Goal: Find specific page/section: Find specific page/section

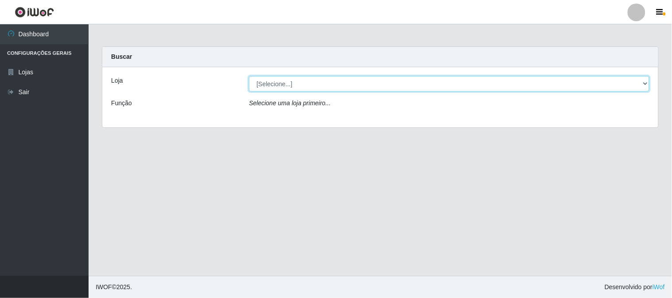
click at [288, 86] on select "[Selecione...] Casatudo BR" at bounding box center [449, 83] width 400 height 15
select select "197"
click at [249, 76] on select "[Selecione...] Casatudo BR" at bounding box center [449, 83] width 400 height 15
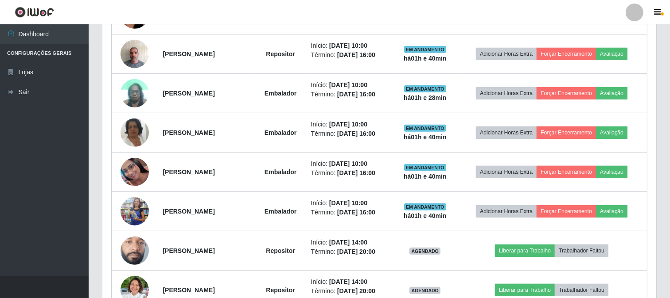
scroll to position [246, 0]
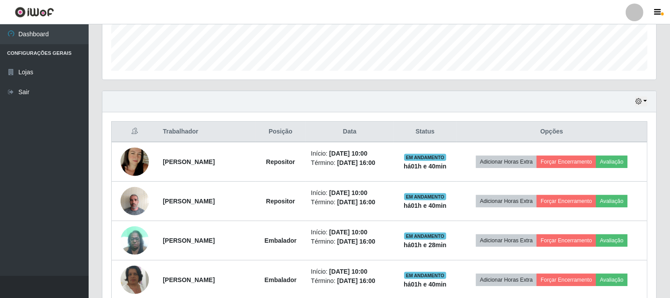
click at [636, 97] on div "Hoje 1 dia 3 dias 1 Semana Não encerrados" at bounding box center [641, 102] width 12 height 10
click at [640, 98] on icon "button" at bounding box center [638, 101] width 6 height 6
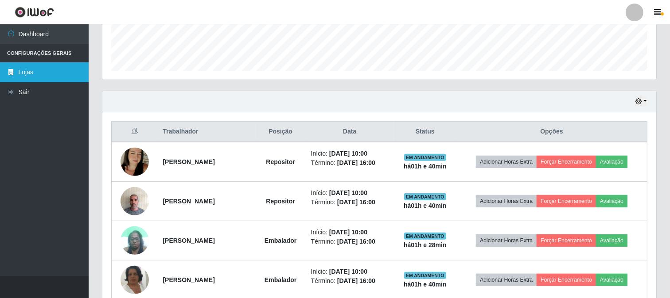
click at [25, 73] on link "Lojas" at bounding box center [44, 72] width 89 height 20
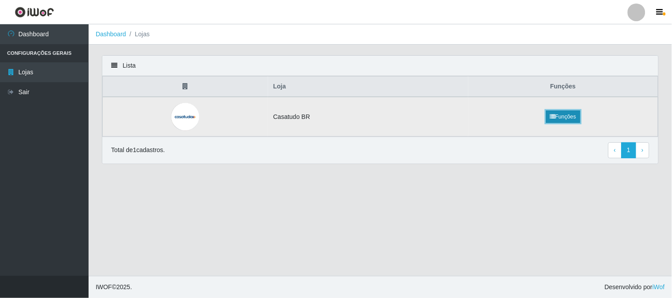
click at [567, 120] on link "Funções" at bounding box center [563, 117] width 34 height 12
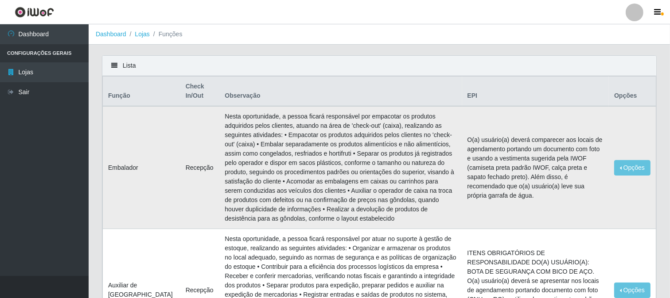
scroll to position [49, 0]
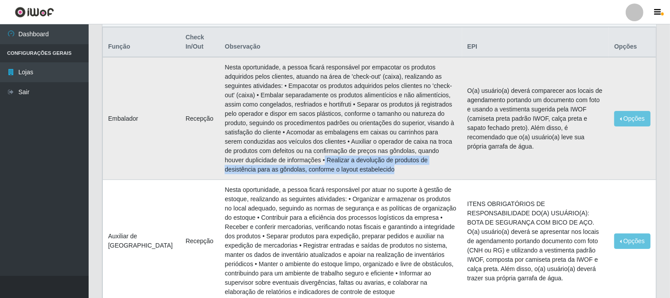
drag, startPoint x: 227, startPoint y: 152, endPoint x: 325, endPoint y: 161, distance: 98.7
click at [325, 161] on td "Nesta oportunidade, a pessoa ficará responsável por empacotar os produtos adqui…" at bounding box center [340, 118] width 242 height 123
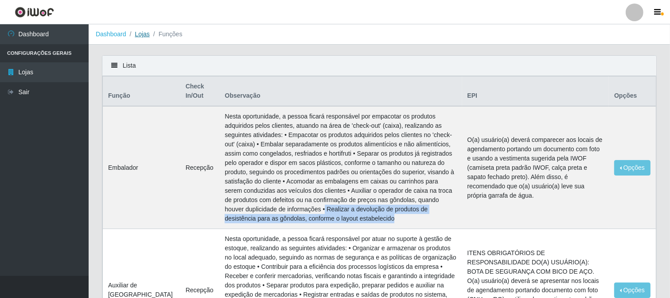
click at [145, 32] on link "Lojas" at bounding box center [142, 34] width 15 height 7
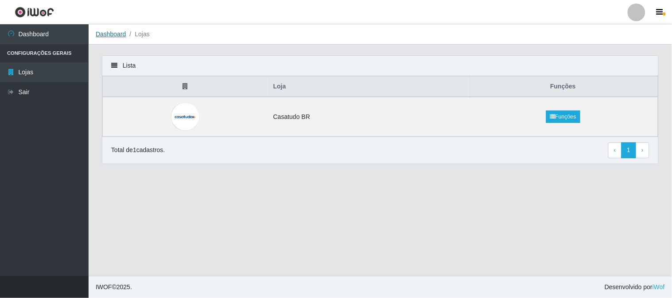
click at [122, 37] on link "Dashboard" at bounding box center [111, 34] width 31 height 7
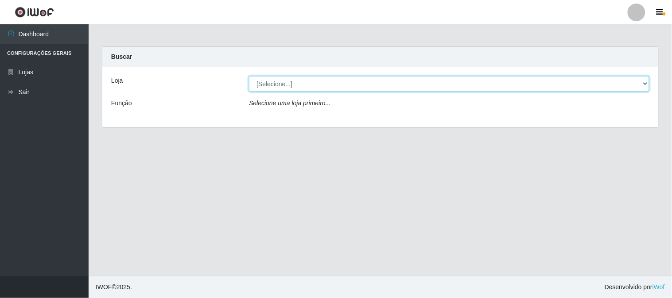
click at [312, 86] on select "[Selecione...] Casatudo BR" at bounding box center [449, 83] width 400 height 15
select select "197"
click at [249, 76] on select "[Selecione...] Casatudo BR" at bounding box center [449, 83] width 400 height 15
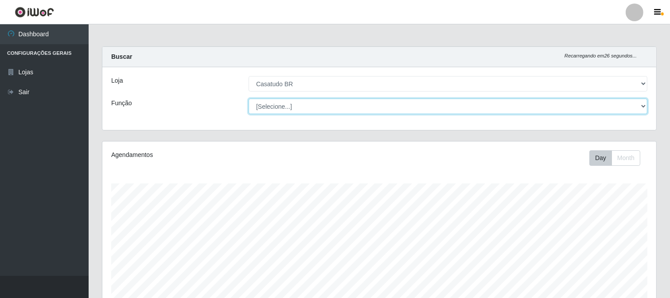
click at [356, 109] on select "[Selecione...] Auxiliar de Estoque Auxiliar de Estoque + Auxiliar de Estoque ++…" at bounding box center [447, 106] width 399 height 15
click at [248, 99] on select "[Selecione...] Auxiliar de Estoque Auxiliar de Estoque + Auxiliar de Estoque ++…" at bounding box center [447, 106] width 399 height 15
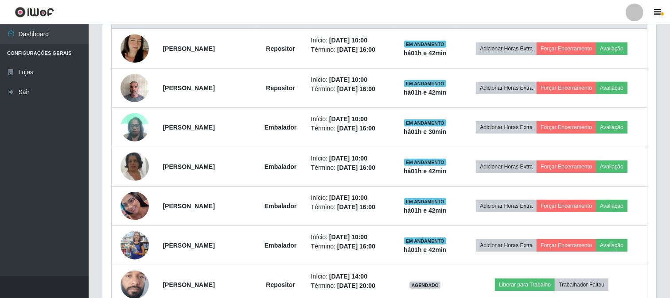
scroll to position [64, 0]
